Goal: Transaction & Acquisition: Purchase product/service

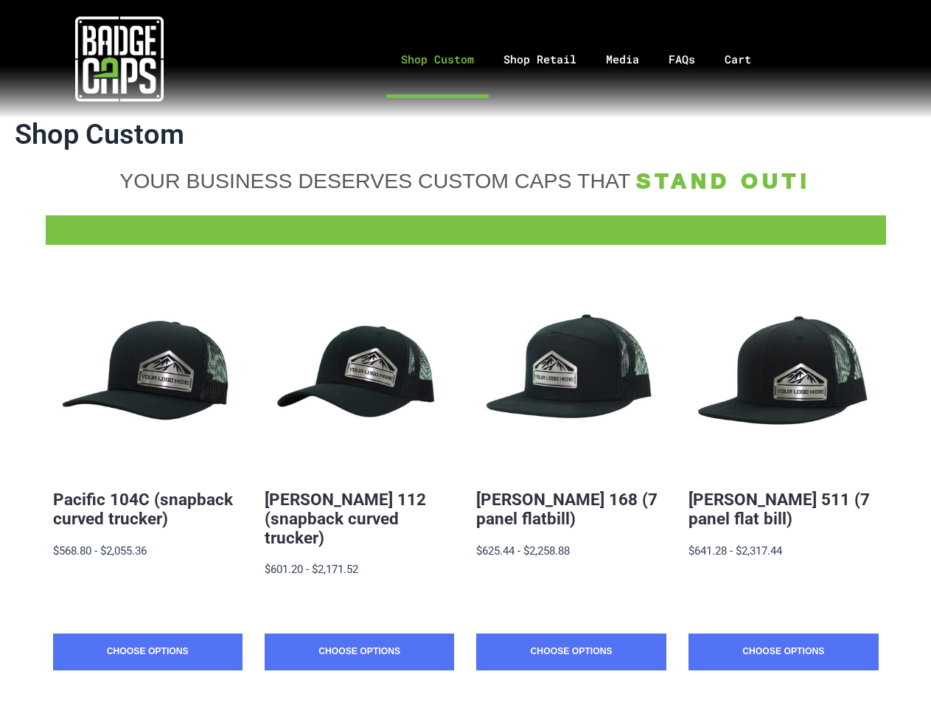
click at [465, 354] on div "Quick View Pacific 104C (snapback curved trucker) $19.88 - $2,055.36 MSRP: $568…" at bounding box center [466, 497] width 826 height 491
click at [147, 476] on div "Pacific 104C (snapback curved trucker) $19.88 - $2,055.36 MSRP: $568.80 - $2,05…" at bounding box center [148, 552] width 190 height 161
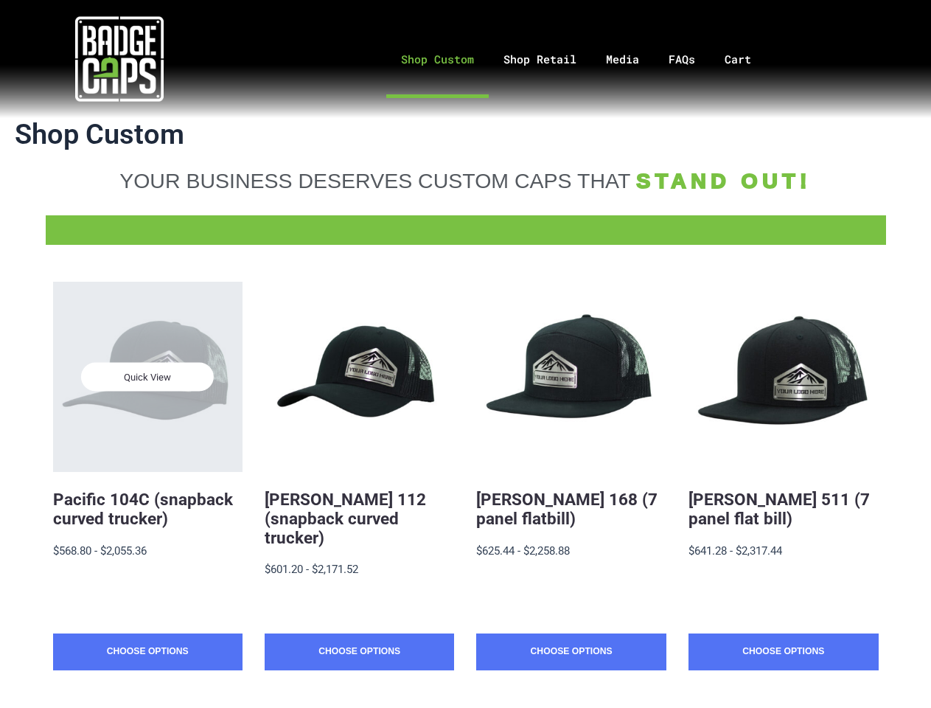
click at [147, 376] on span "Quick View" at bounding box center [147, 377] width 133 height 29
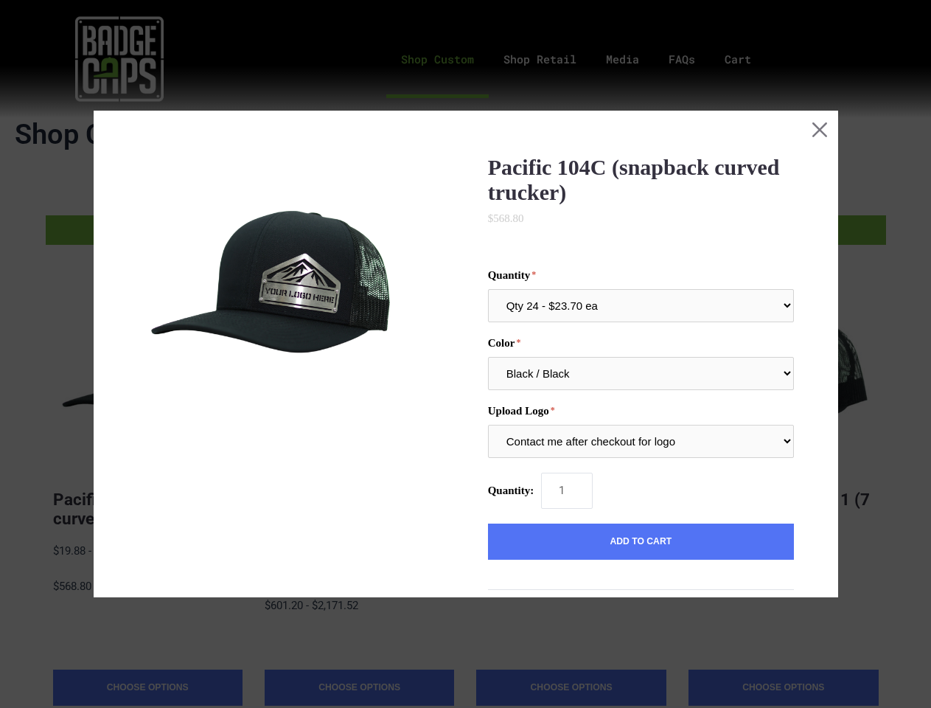
click at [359, 476] on div "Pacific 104C (snapback curved trucker) $568.80 MSRP: 0 reviews SKU: 104C-QT-BL …" at bounding box center [465, 560] width 656 height 811
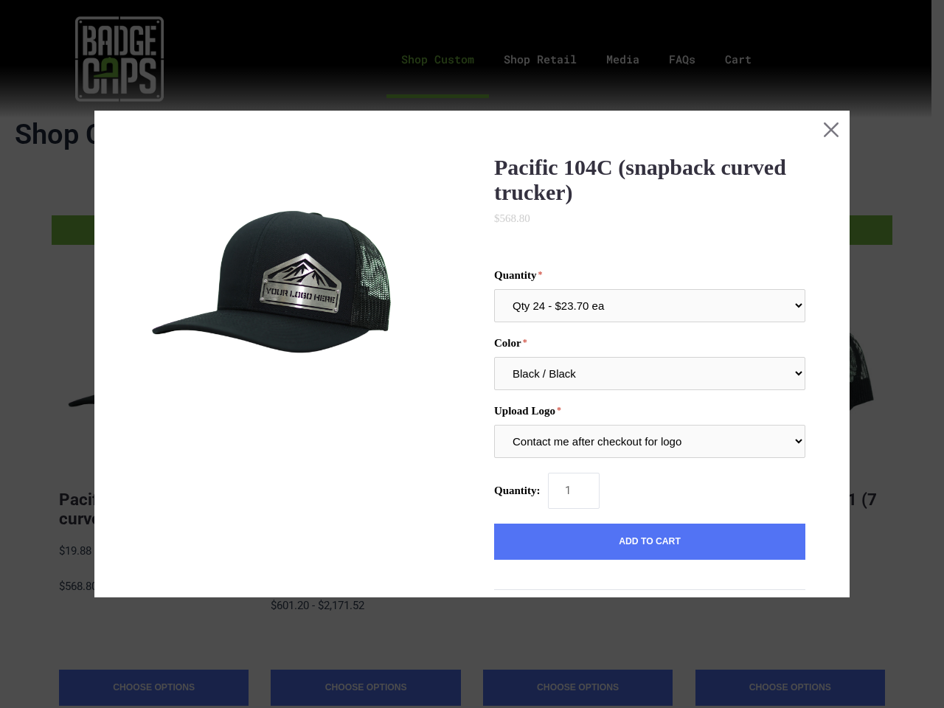
click at [359, 376] on div "Pacific 104C (snapback curved trucker) $568.80 MSRP: 0 reviews SKU: 104C-QT-BL …" at bounding box center [472, 560] width 667 height 811
click at [571, 476] on input "1" at bounding box center [574, 491] width 52 height 36
click at [571, 376] on select "Multiple Colors (Finalize After Checkout) Black / Black Black / Graphite Black …" at bounding box center [649, 373] width 311 height 33
select select "246"
click at [494, 357] on select "Multiple Colors (Finalize After Checkout) Black / Black Black / Graphite Black …" at bounding box center [649, 373] width 311 height 33
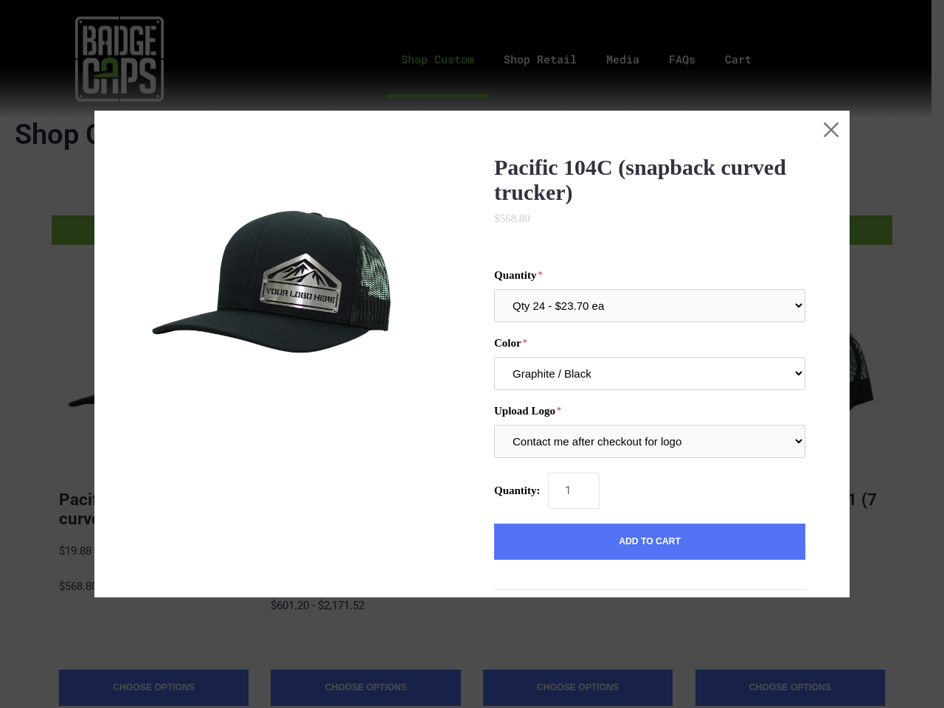
click at [783, 376] on select "Multiple Colors (Finalize After Checkout) Black / Black Black / Graphite Black …" at bounding box center [649, 373] width 311 height 33
